Goal: Task Accomplishment & Management: Use online tool/utility

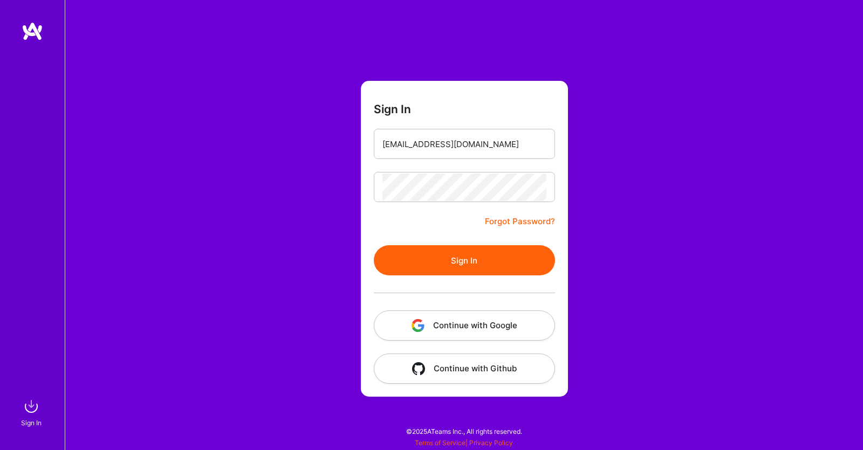
click at [374, 245] on button "Sign In" at bounding box center [464, 260] width 181 height 30
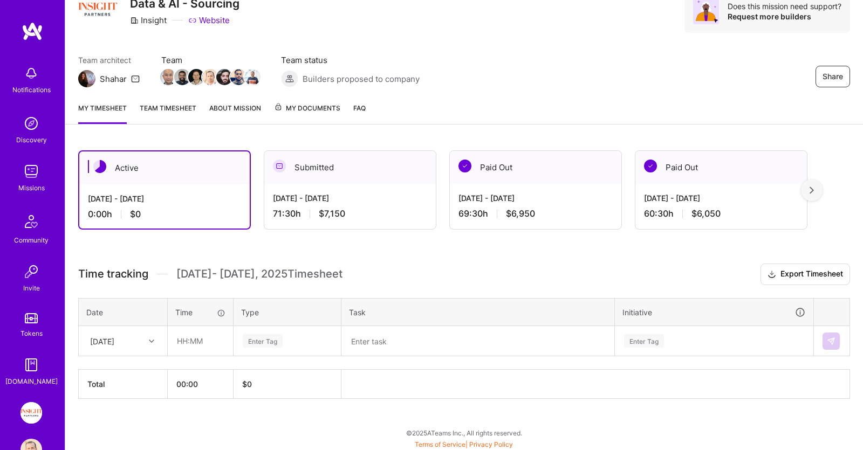
scroll to position [49, 0]
click at [198, 336] on input "text" at bounding box center [200, 340] width 64 height 29
type input "00:30"
click at [320, 337] on div "Enter Tag" at bounding box center [287, 340] width 91 height 13
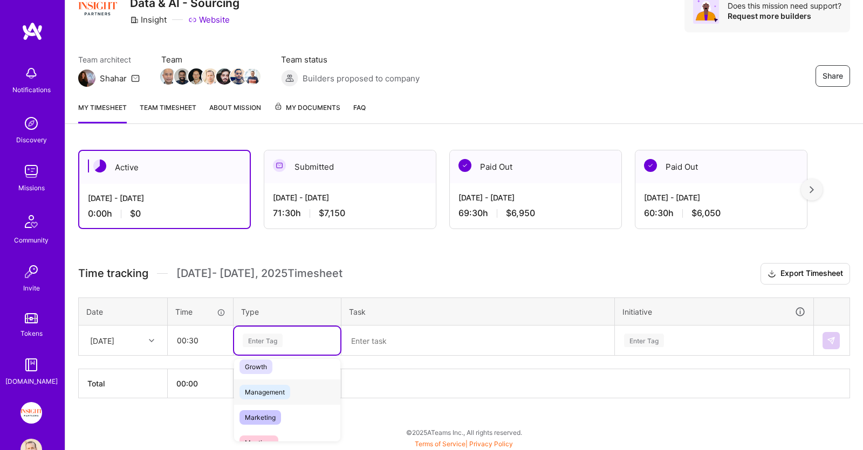
scroll to position [166, 0]
click at [293, 393] on div "Meetings" at bounding box center [287, 387] width 106 height 25
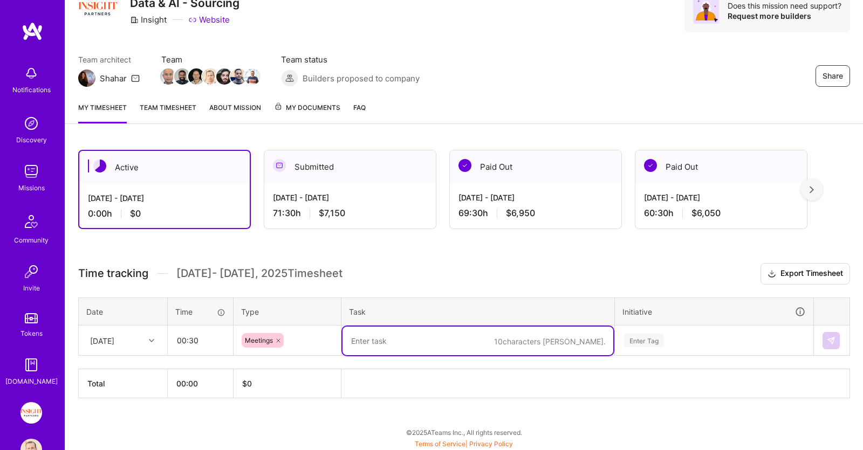
click at [401, 341] on textarea at bounding box center [478, 341] width 271 height 29
type textarea "Sourcing Go Standup"
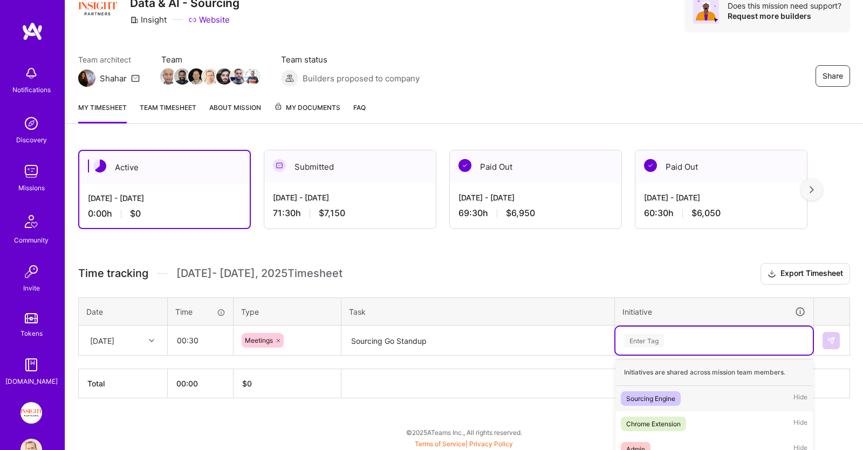
click at [662, 340] on div "option Sourcing Engine focused, 1 of 47. 47 results available. Use Up and Down …" at bounding box center [713, 341] width 197 height 28
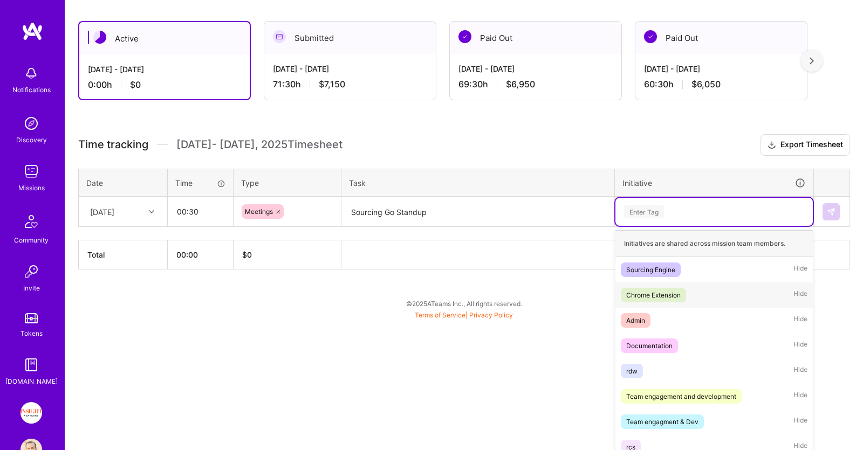
click at [673, 296] on div "Chrome Extension" at bounding box center [653, 295] width 54 height 11
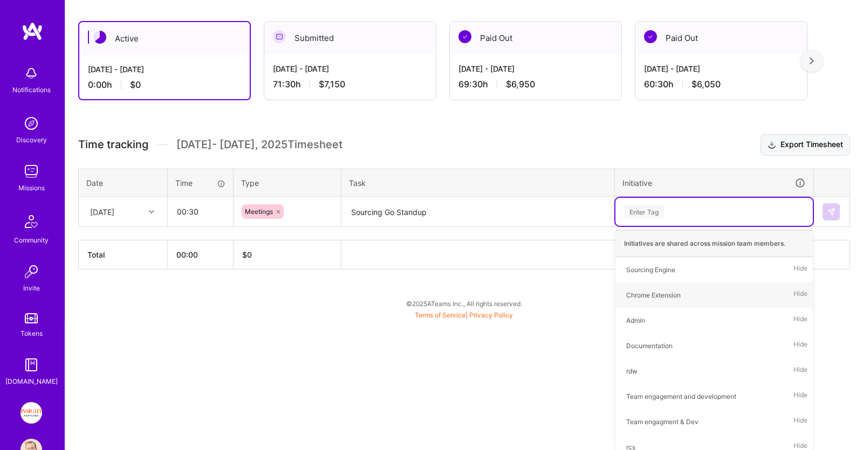
scroll to position [49, 0]
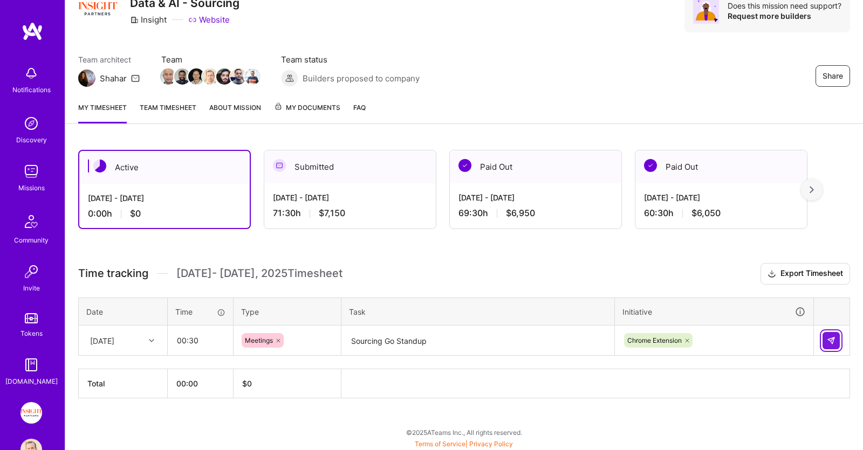
click at [831, 334] on button at bounding box center [831, 340] width 17 height 17
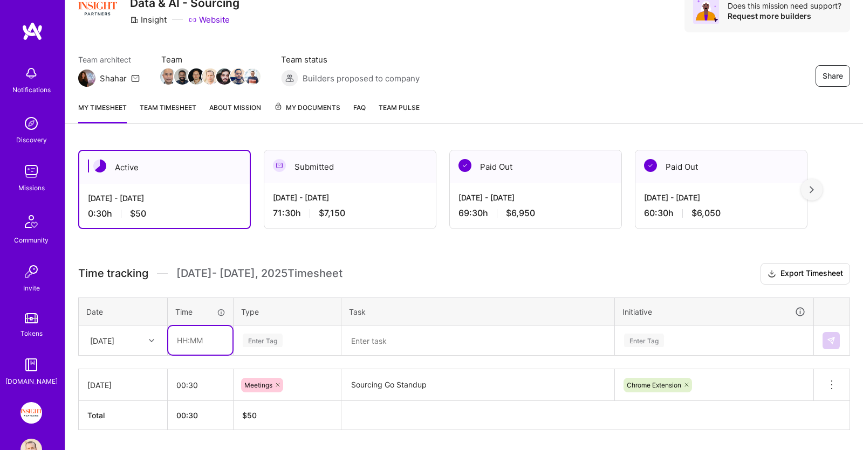
click at [214, 339] on input "text" at bounding box center [200, 340] width 64 height 29
type input "00:30"
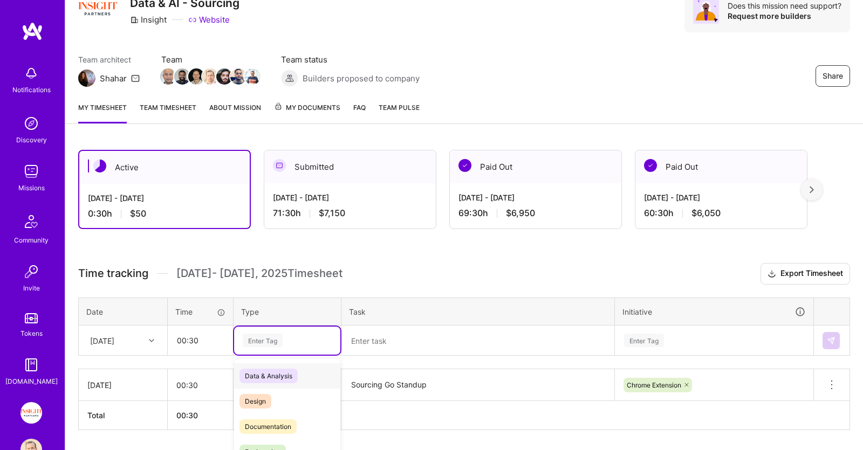
scroll to position [80, 0]
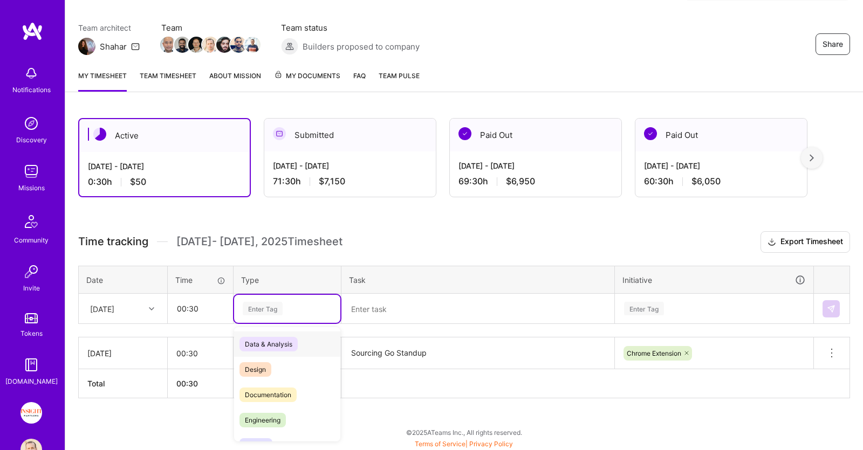
click at [283, 323] on div "option Meetings, selected. option Data & Analysis focused, 0 of 2. 17 results a…" at bounding box center [287, 309] width 106 height 28
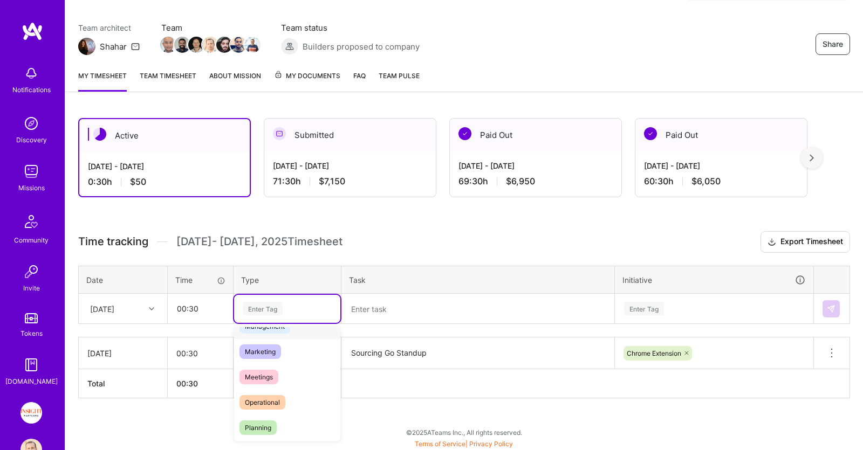
scroll to position [166, 0]
click at [282, 360] on div "Meetings" at bounding box center [287, 356] width 106 height 25
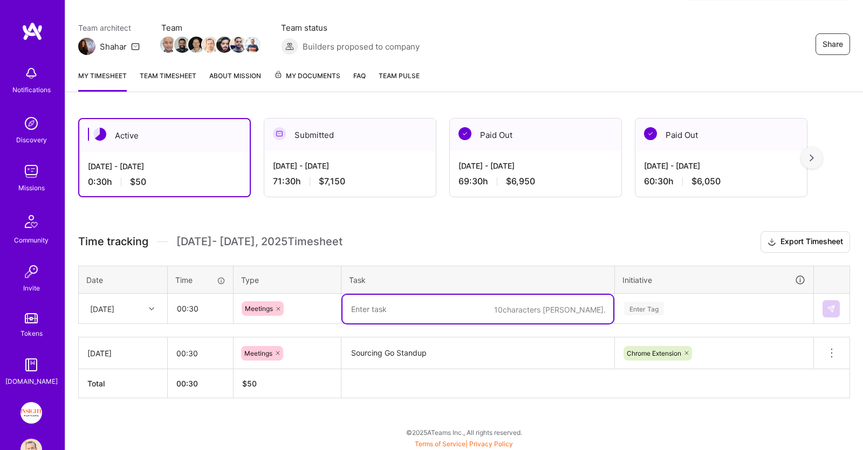
click at [440, 298] on textarea at bounding box center [478, 309] width 271 height 29
type textarea "Sourcing Demo"
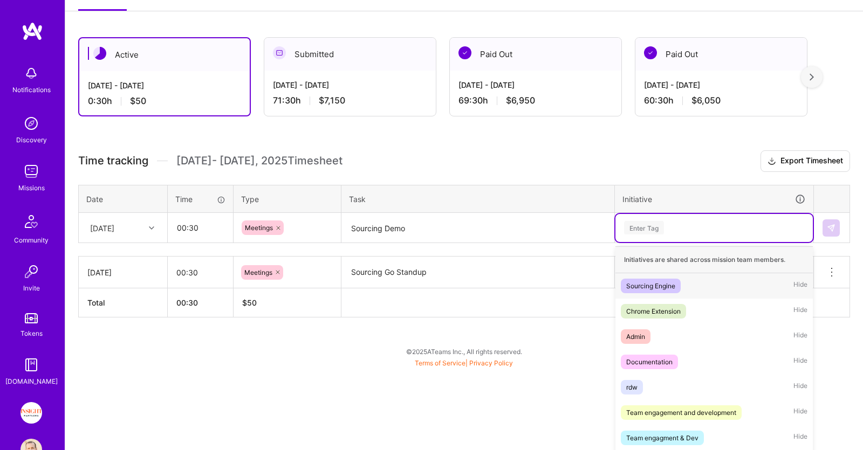
click at [670, 242] on div "option Chrome Extension, selected. option Sourcing Engine focused, 1 of 47. 47 …" at bounding box center [713, 228] width 197 height 28
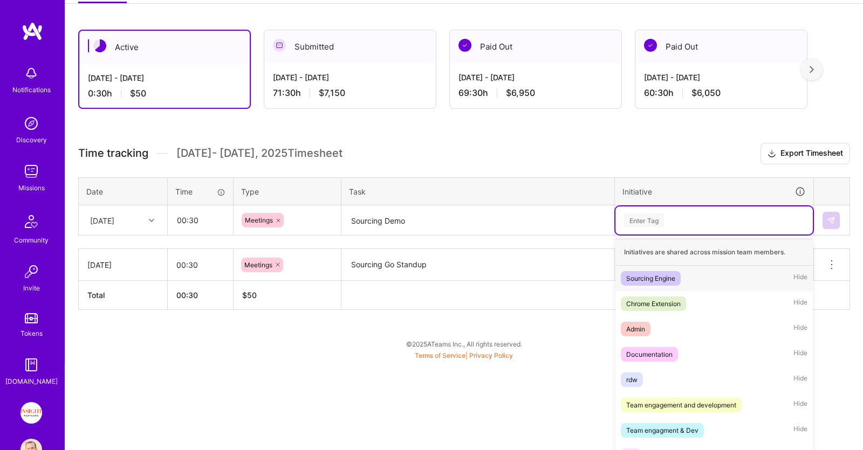
scroll to position [177, 0]
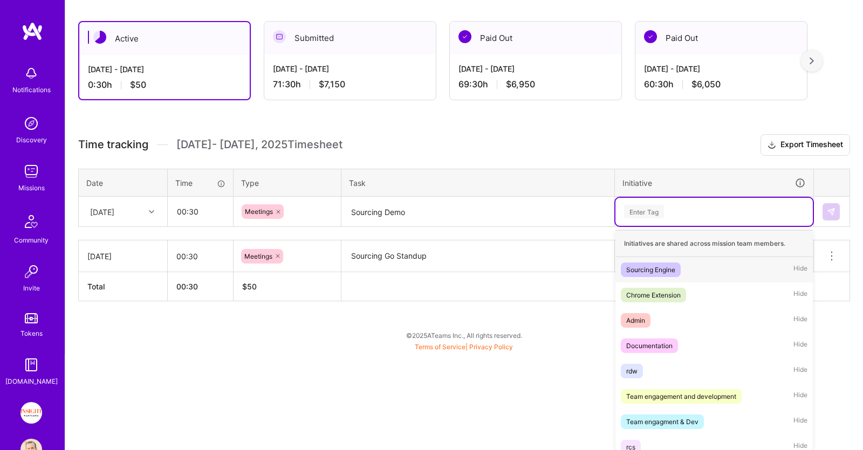
click at [694, 270] on div "Sourcing Engine Hide" at bounding box center [713, 269] width 197 height 25
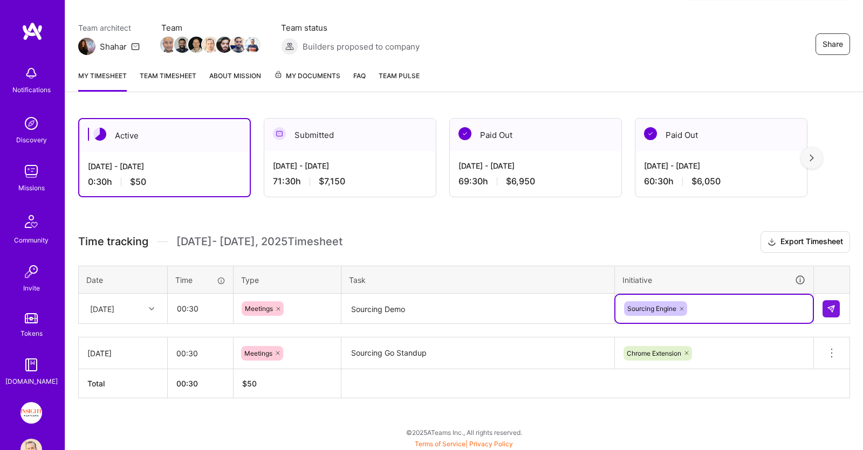
click at [715, 297] on div "option Sourcing Engine, selected. Select is focused ,type to refine list, press…" at bounding box center [713, 309] width 197 height 28
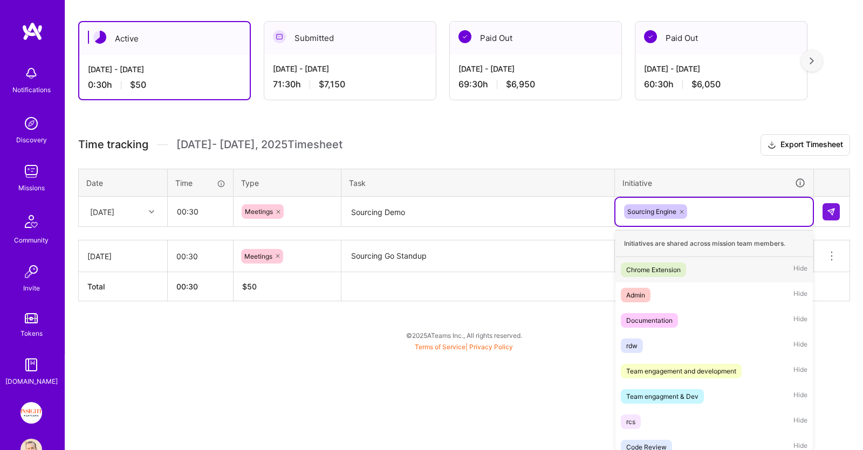
click at [713, 270] on div "Chrome Extension Hide" at bounding box center [713, 269] width 197 height 25
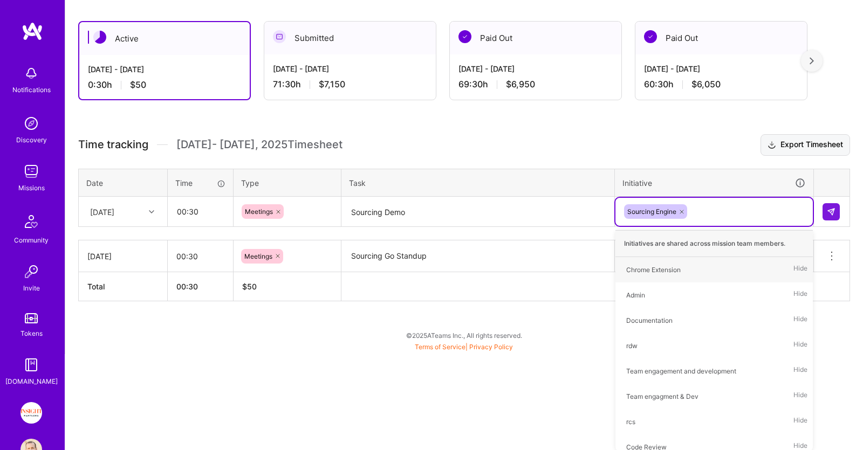
scroll to position [80, 0]
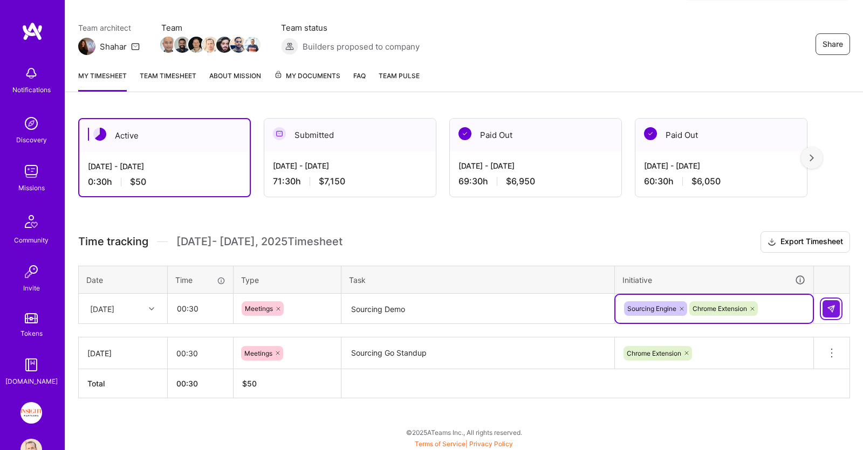
click at [835, 303] on button at bounding box center [831, 308] width 17 height 17
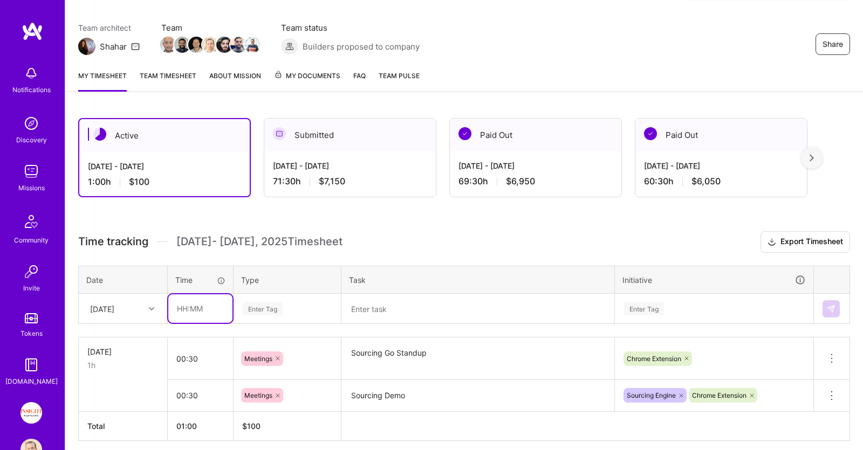
click at [217, 310] on input "text" at bounding box center [200, 309] width 64 height 29
type input "01:00"
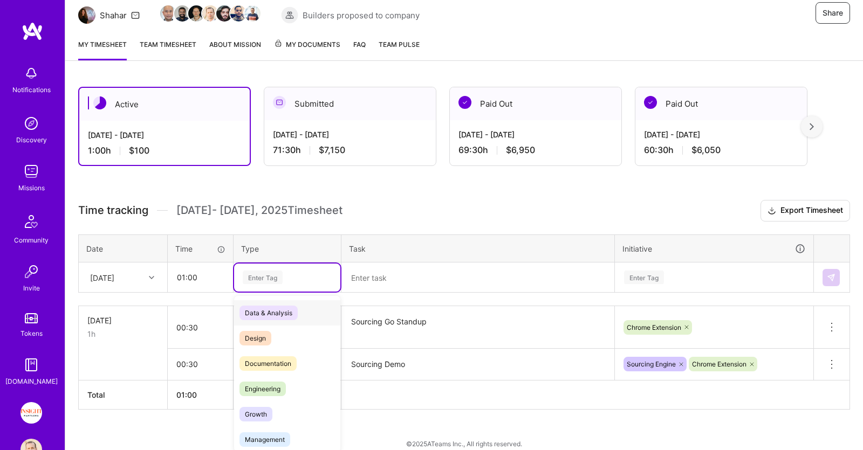
click at [262, 292] on div "option Meetings, selected. option Data & Analysis focused, 0 of 2. 17 results a…" at bounding box center [287, 278] width 106 height 28
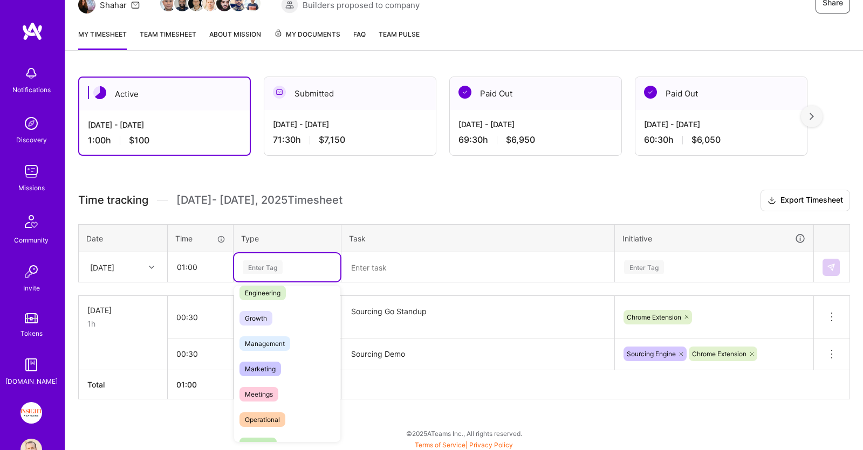
scroll to position [111, 0]
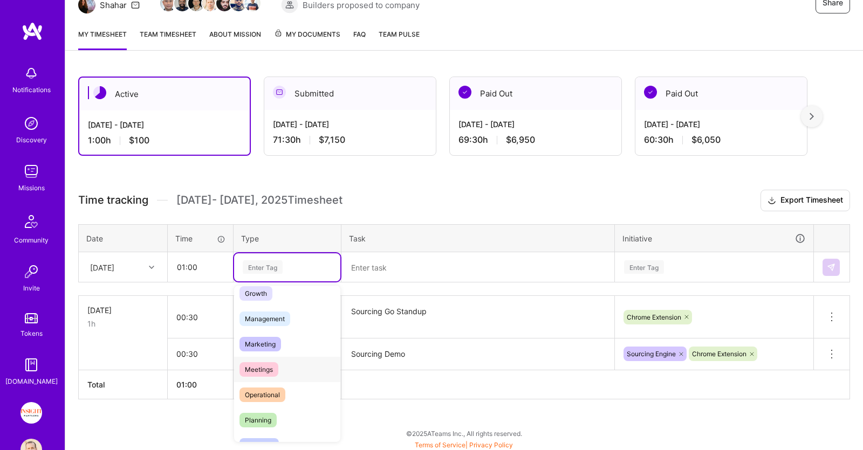
click at [290, 366] on div "Meetings" at bounding box center [287, 369] width 106 height 25
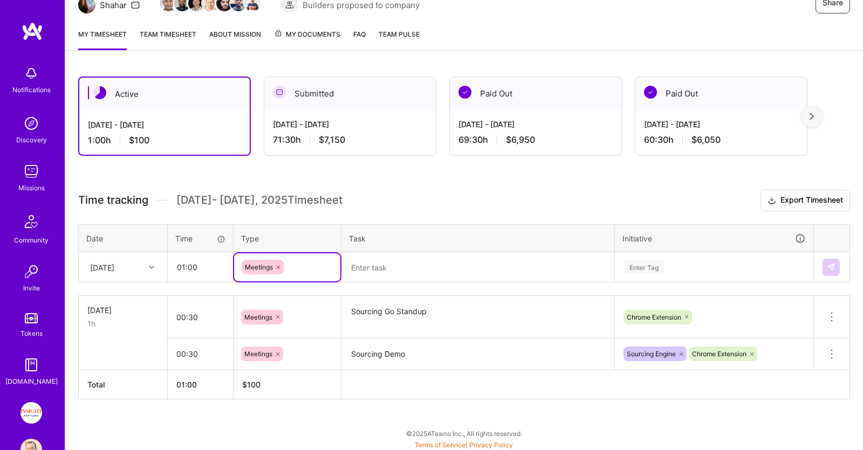
click at [418, 270] on textarea at bounding box center [478, 268] width 271 height 29
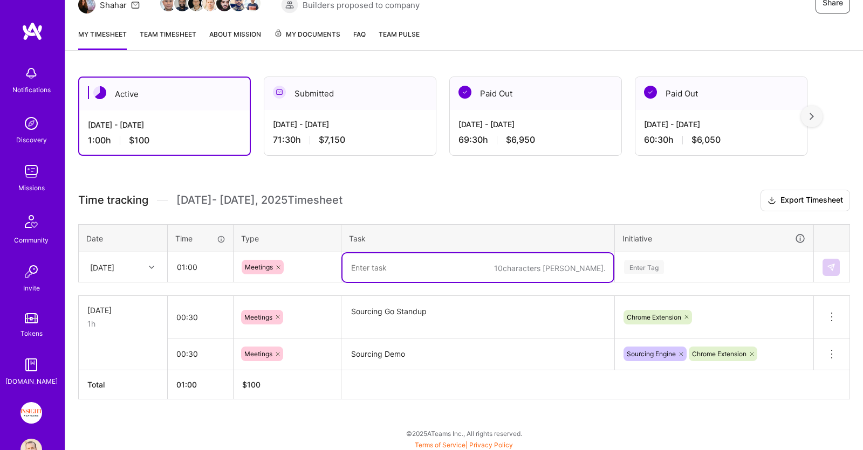
click at [378, 264] on textarea at bounding box center [478, 268] width 271 height 29
paste textarea "Phone number sync"
type textarea "Phone number sync"
click at [662, 261] on div "Enter Tag" at bounding box center [713, 268] width 197 height 28
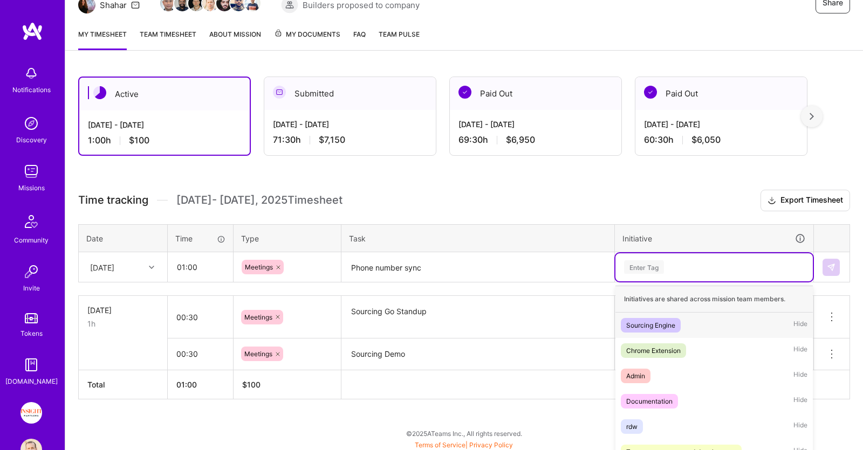
scroll to position [177, 0]
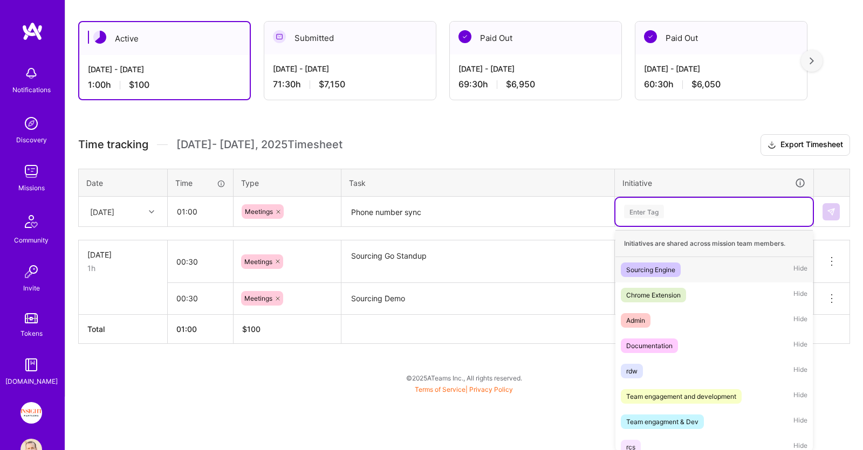
click at [707, 271] on div "Sourcing Engine Hide" at bounding box center [713, 269] width 197 height 25
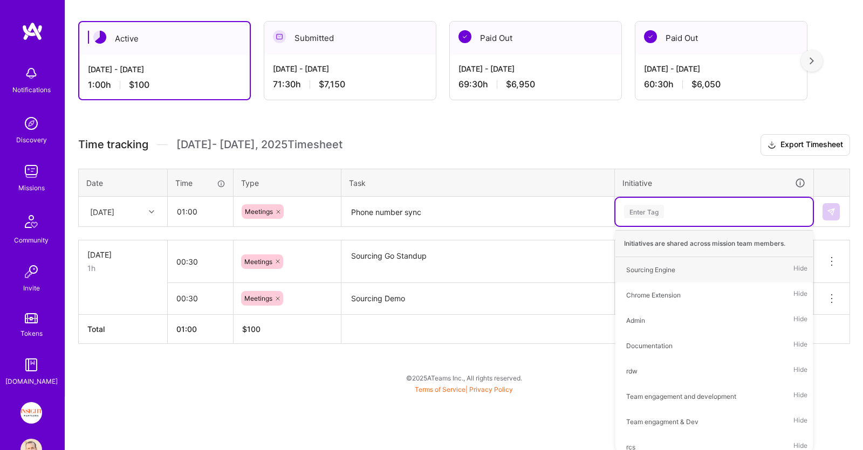
scroll to position [122, 0]
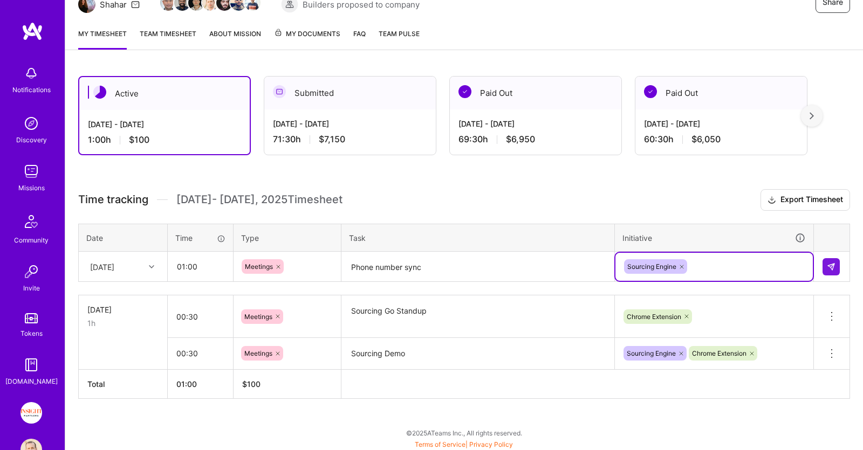
click at [725, 259] on div "option Sourcing Engine, selected. Select is focused ,type to refine list, press…" at bounding box center [713, 267] width 197 height 28
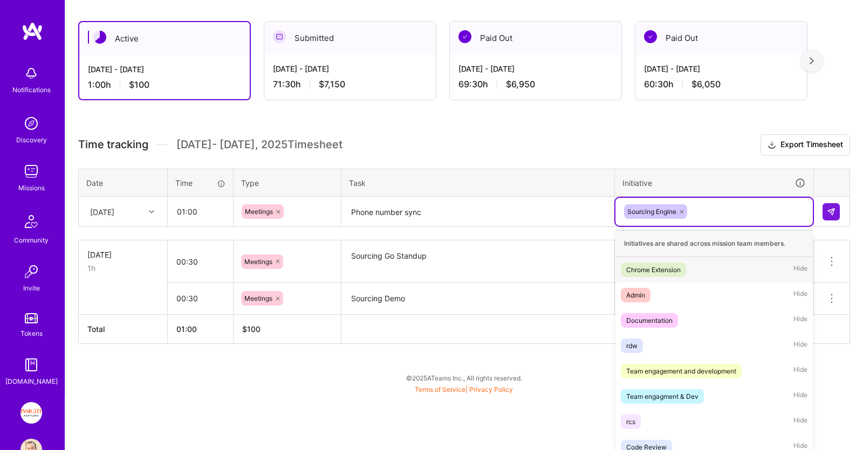
click at [717, 277] on div "Chrome Extension Hide" at bounding box center [713, 269] width 197 height 25
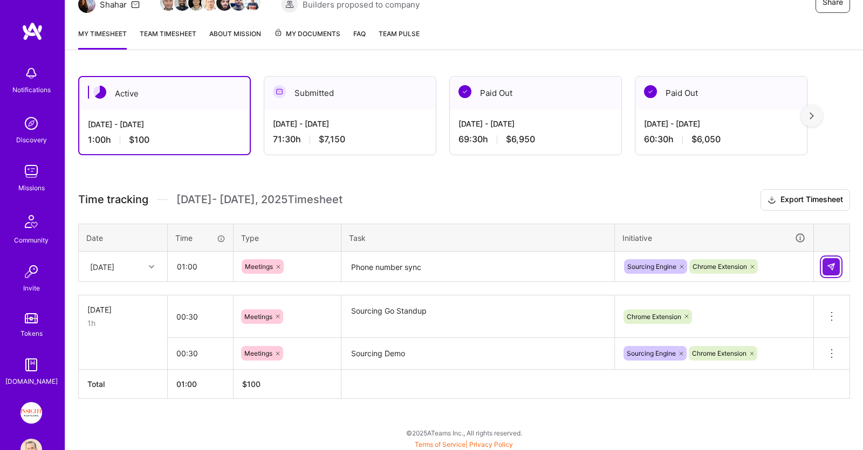
click at [828, 266] on img at bounding box center [831, 267] width 9 height 9
